Goal: Complete application form

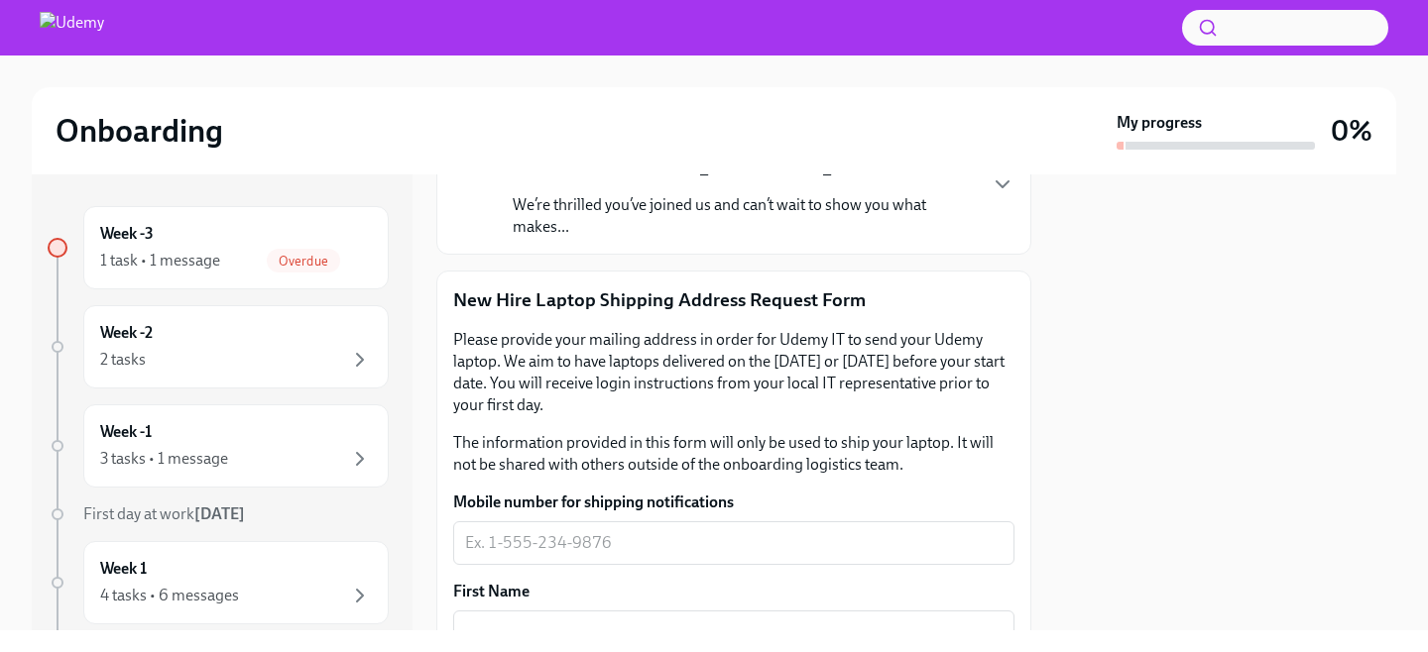
scroll to position [322, 0]
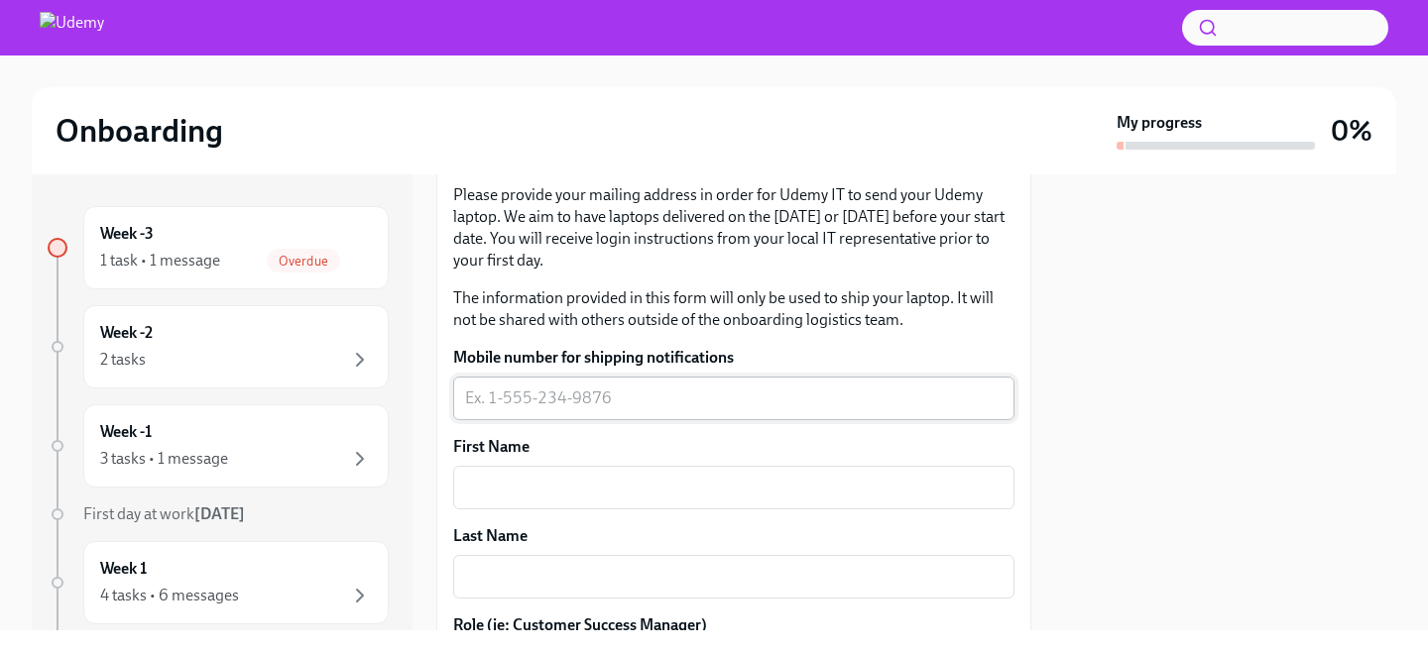
click at [683, 383] on div "x ​" at bounding box center [733, 399] width 561 height 44
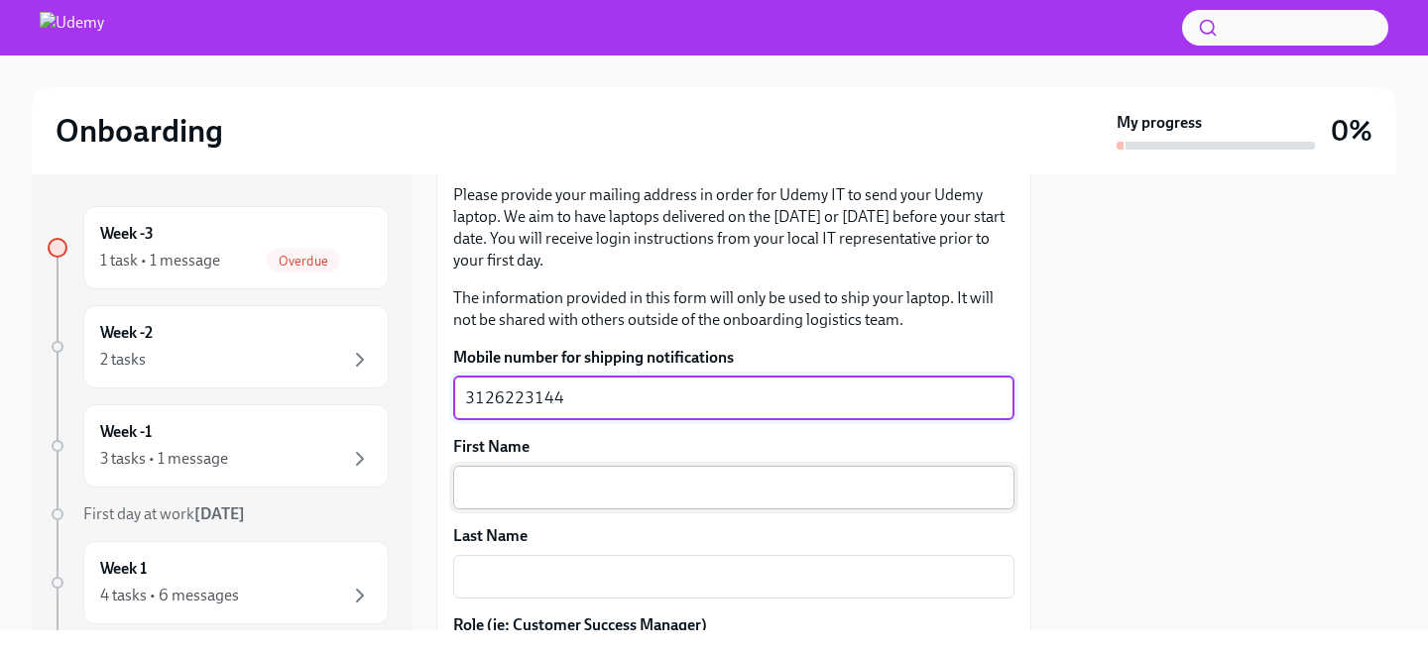
type textarea "3126223144"
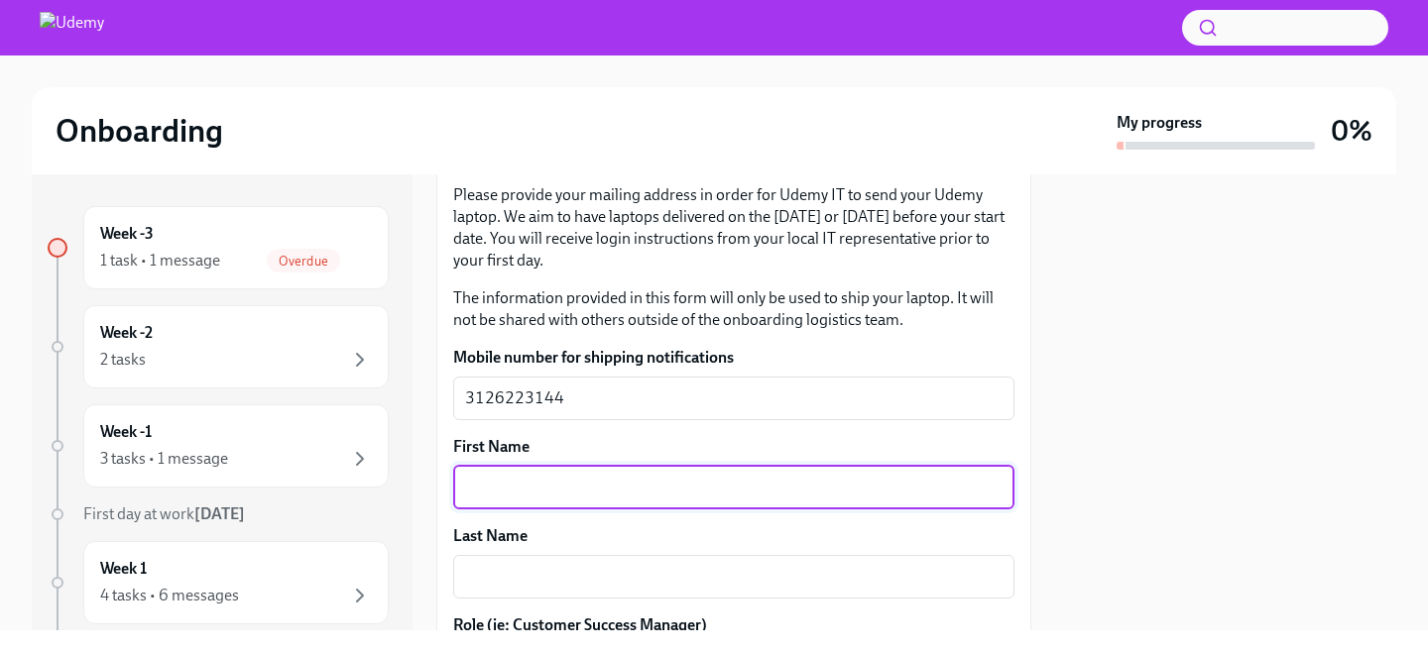
click at [567, 479] on textarea "First Name" at bounding box center [733, 488] width 537 height 24
type textarea "[DEMOGRAPHIC_DATA]"
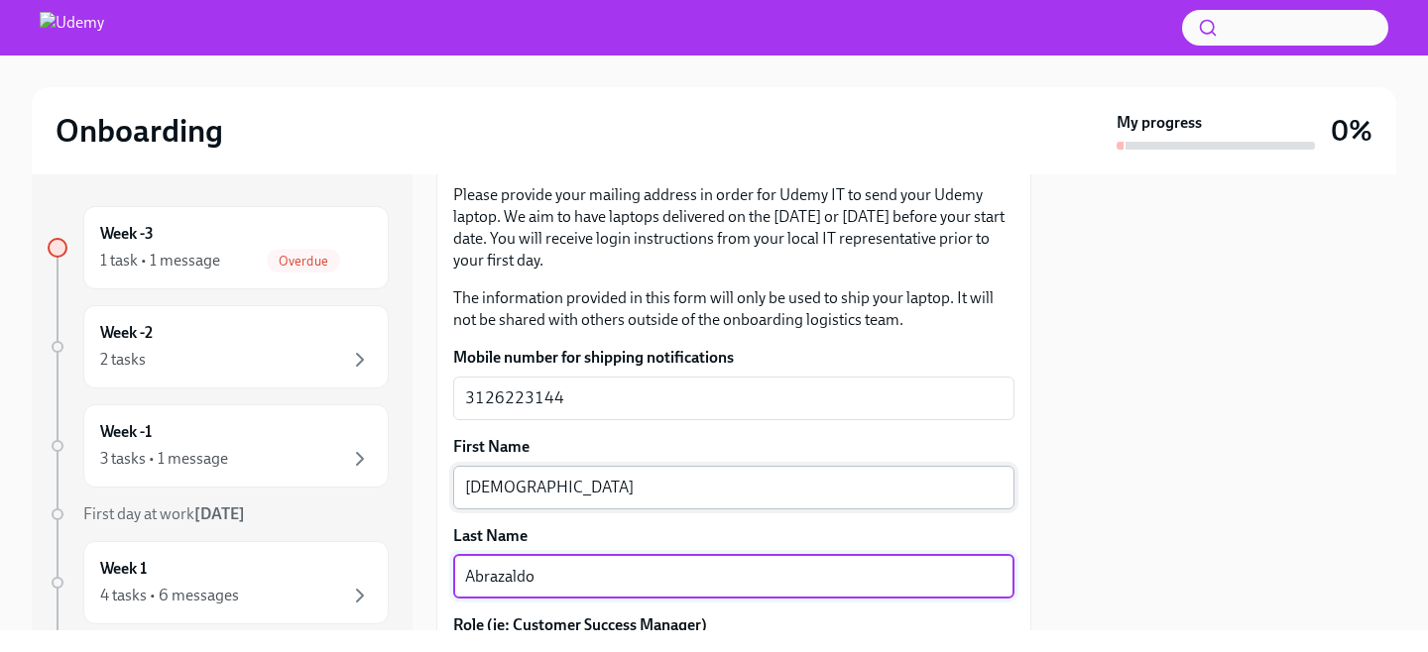
type textarea "Abrazaldo"
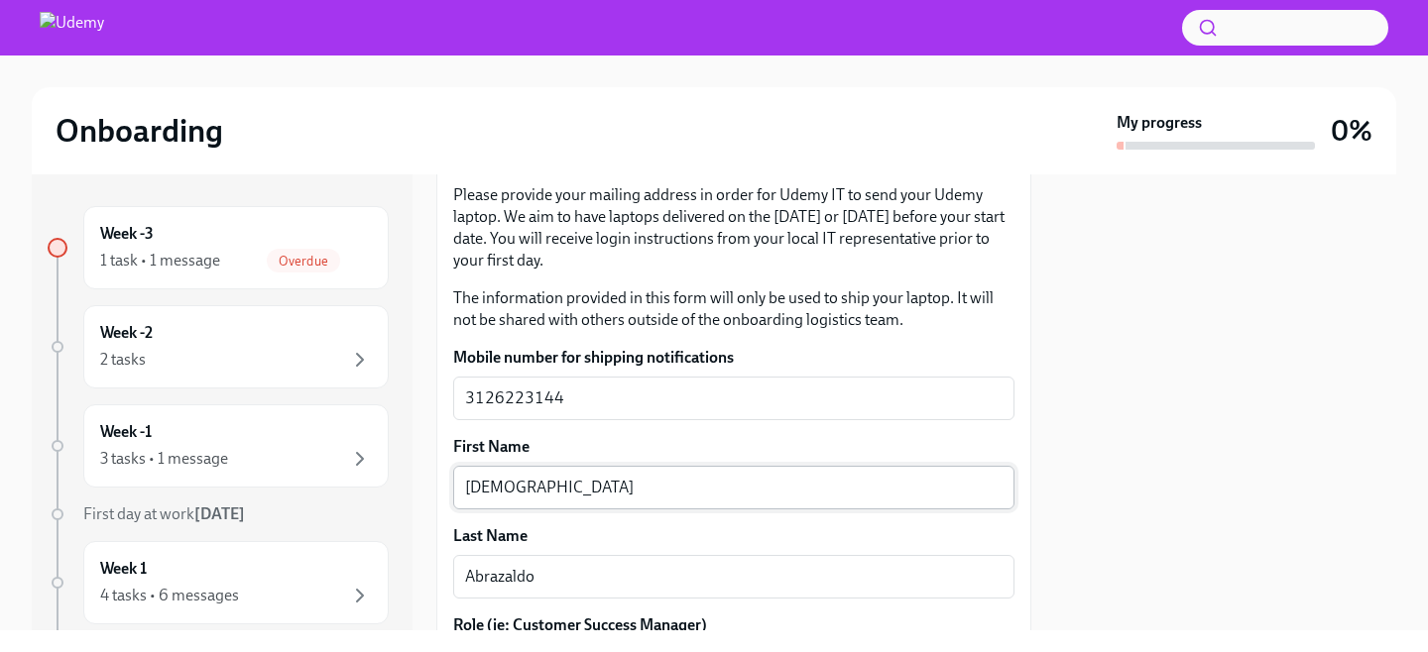
scroll to position [586, 0]
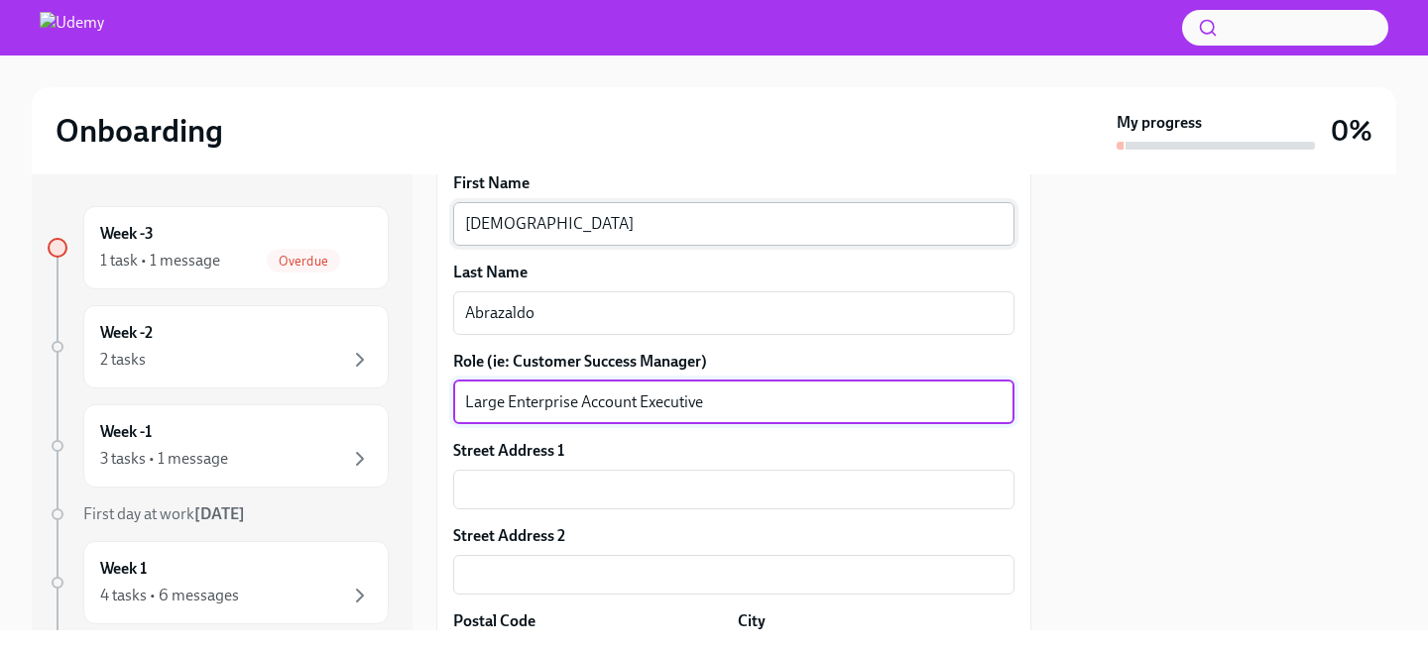
type textarea "Large Enterprise Account Executive"
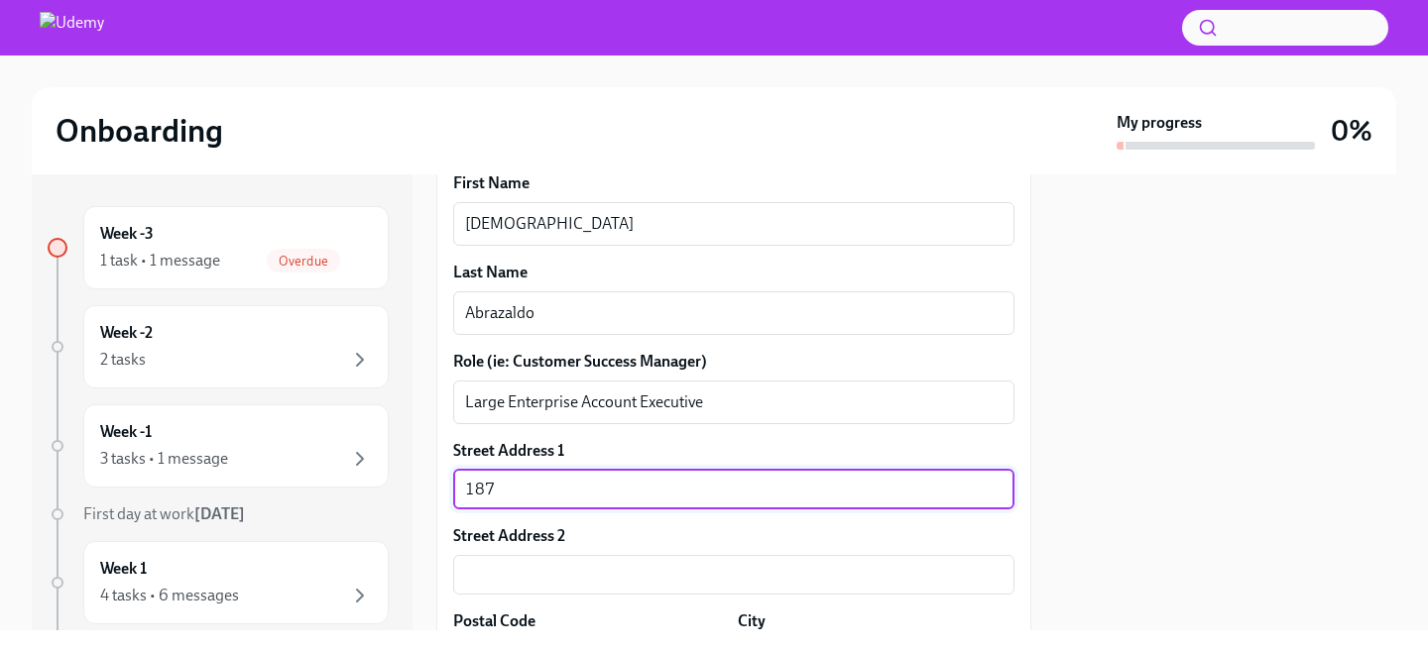
type input "[STREET_ADDRESS]"
type input "60126"
type input "Elmhurst"
type input "IL"
type input "US"
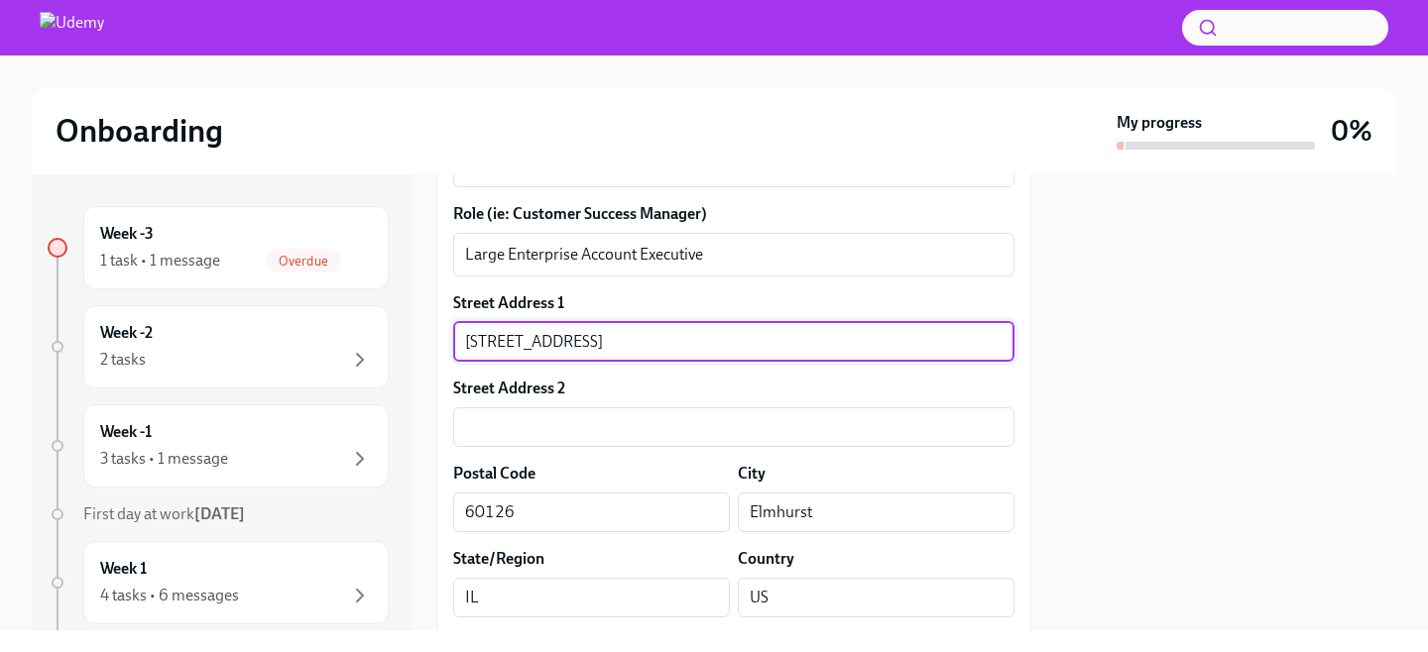
scroll to position [750, 0]
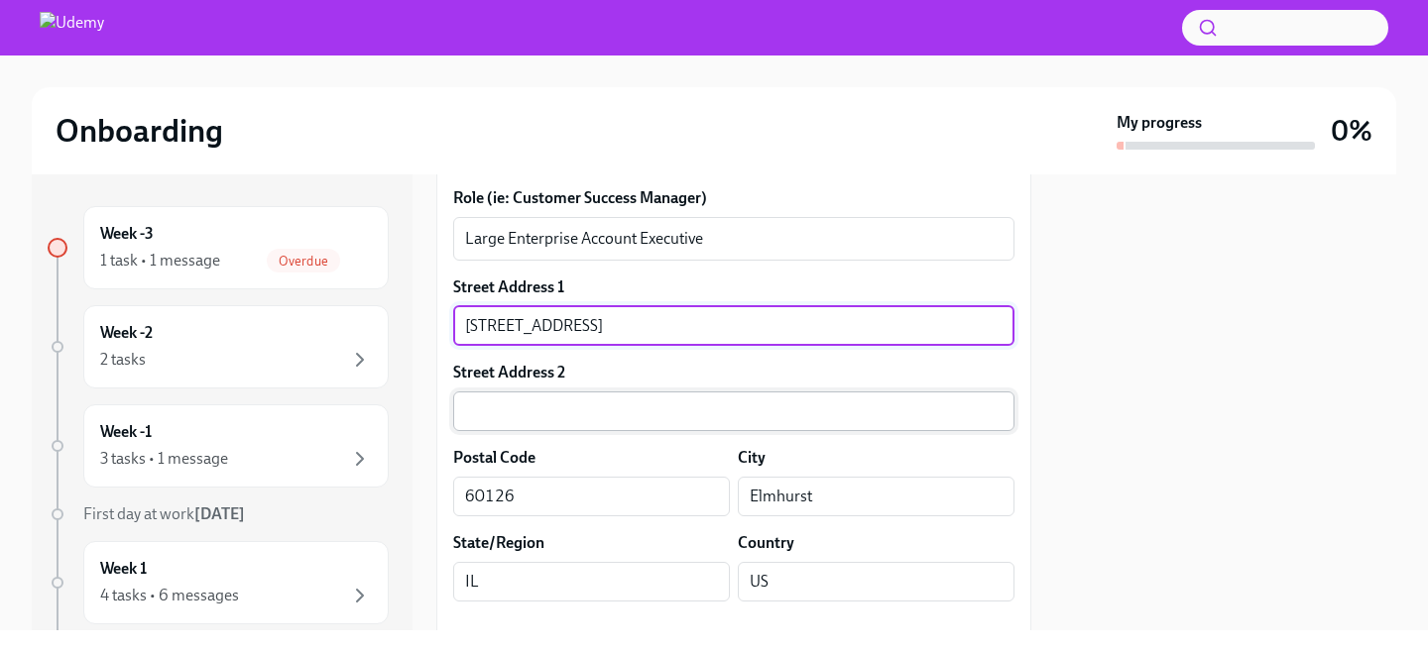
click at [722, 413] on input "text" at bounding box center [733, 412] width 561 height 40
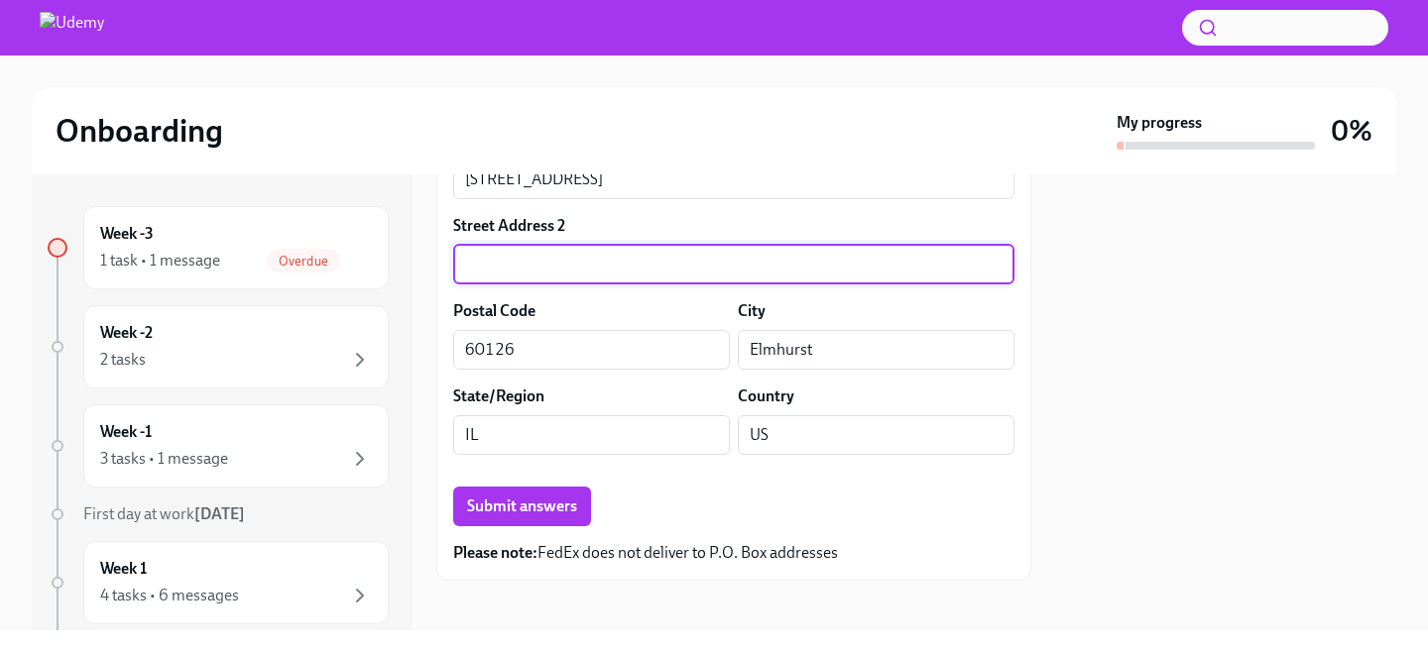
scroll to position [897, 0]
click at [560, 508] on span "Submit answers" at bounding box center [522, 506] width 110 height 20
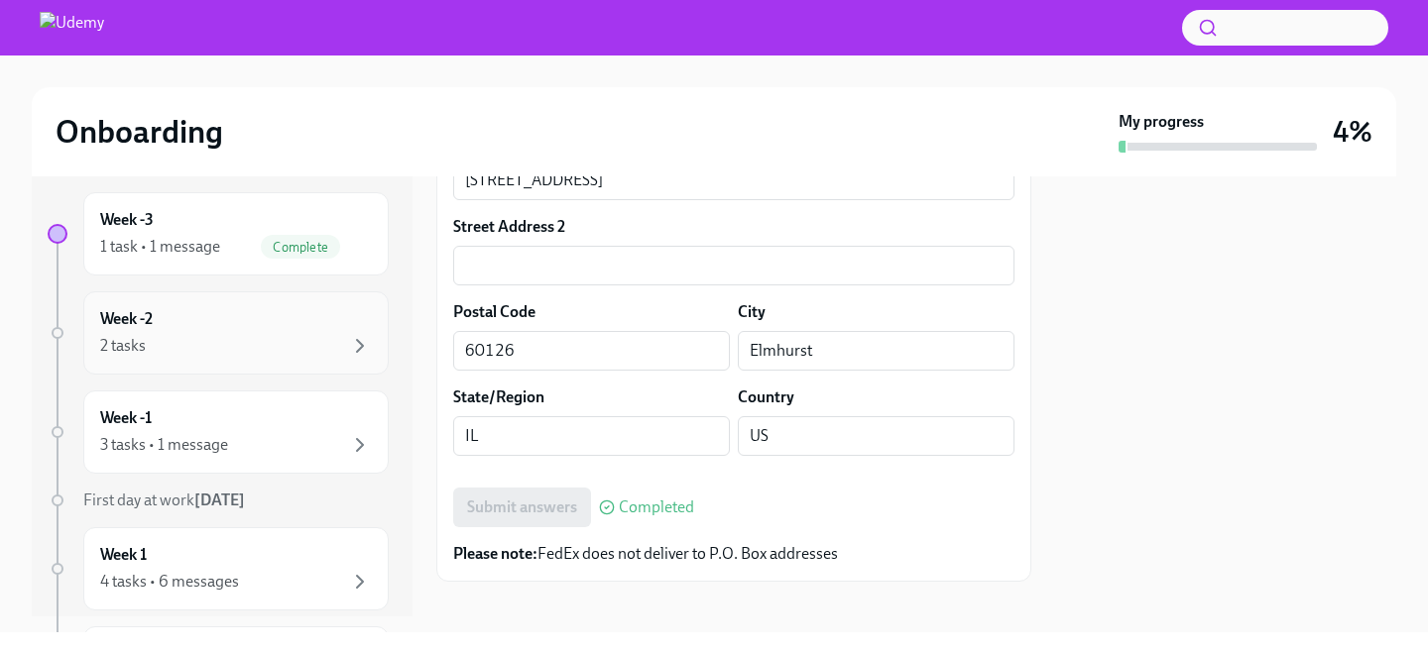
scroll to position [37, 0]
